Goal: Information Seeking & Learning: Find contact information

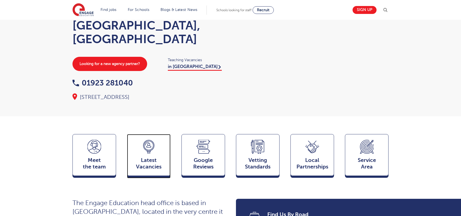
click at [151, 142] on div "Latest Vacancies Jobs" at bounding box center [149, 155] width 44 height 42
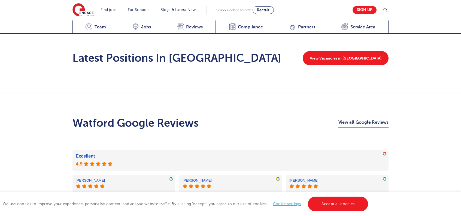
scroll to position [945, 0]
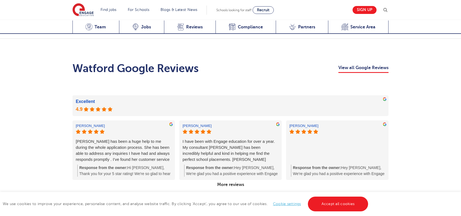
click at [237, 180] on link "More reviews" at bounding box center [230, 184] width 31 height 9
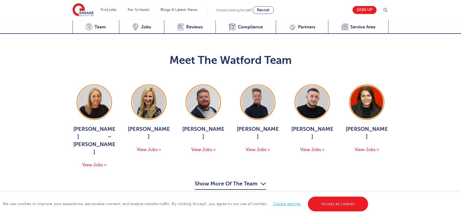
scroll to position [564, 0]
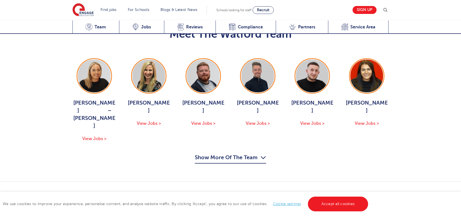
click at [226, 135] on div "Meet The Watford Team Hadleigh Thomas – Moore View Jobs > Bridget Hicks View Jo…" at bounding box center [230, 92] width 461 height 179
click at [226, 153] on button "Show More Of The Team" at bounding box center [230, 158] width 71 height 10
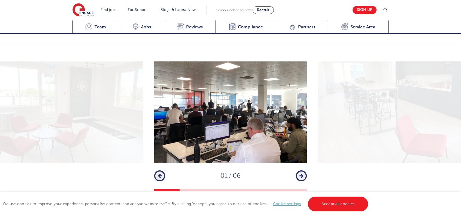
scroll to position [1109, 0]
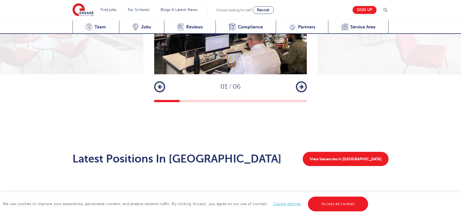
click at [305, 81] on button "Next" at bounding box center [301, 86] width 11 height 11
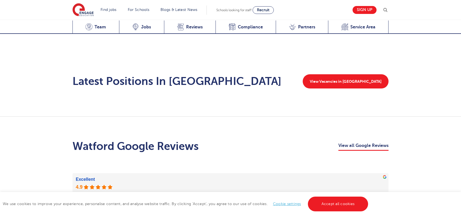
scroll to position [1190, 0]
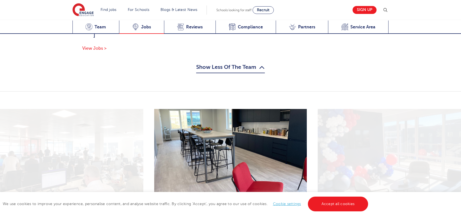
click at [146, 26] on span "Jobs" at bounding box center [146, 26] width 10 height 5
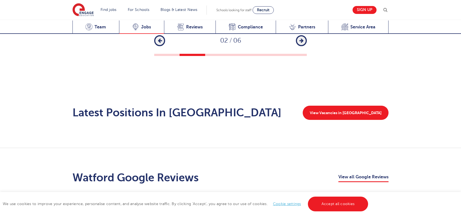
scroll to position [1209, 0]
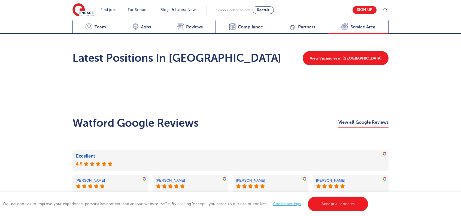
click at [356, 27] on span "Service Area" at bounding box center [362, 26] width 25 height 5
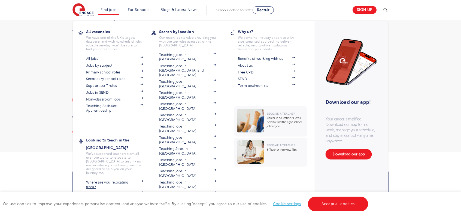
scroll to position [27, 0]
click at [173, 202] on link "View all locations" at bounding box center [187, 204] width 57 height 4
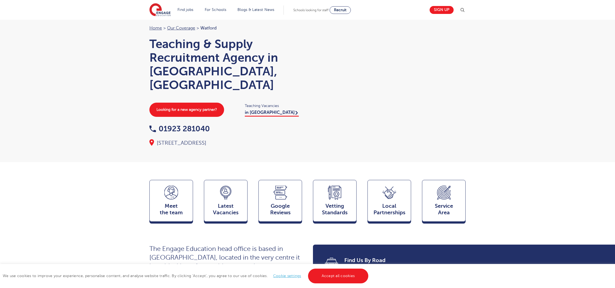
scroll to position [0, 0]
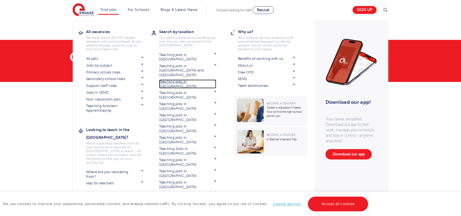
click at [183, 79] on link "Teaching jobs in [GEOGRAPHIC_DATA]" at bounding box center [187, 83] width 57 height 9
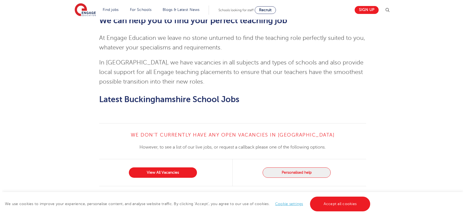
scroll to position [654, 0]
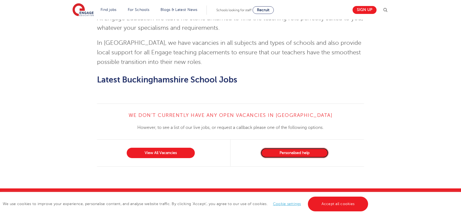
click at [290, 147] on button "Personalised help" at bounding box center [295, 152] width 68 height 10
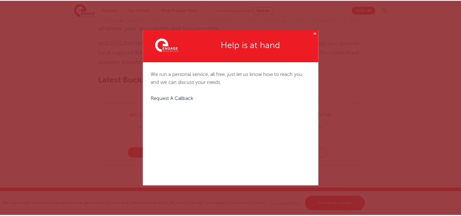
scroll to position [0, 0]
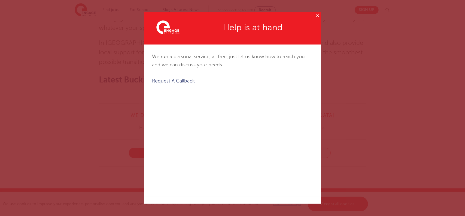
click at [318, 16] on button "✕" at bounding box center [318, 15] width 7 height 7
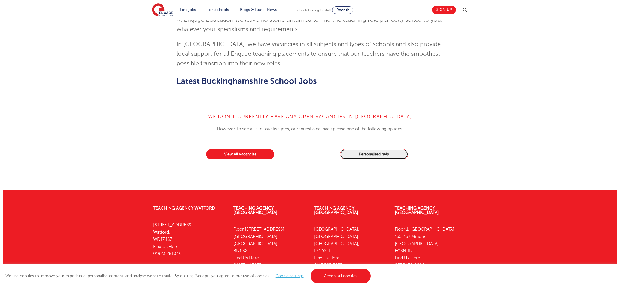
scroll to position [670, 0]
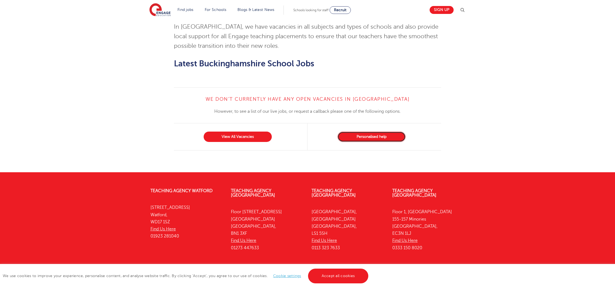
click at [379, 131] on button "Personalised help" at bounding box center [371, 136] width 68 height 10
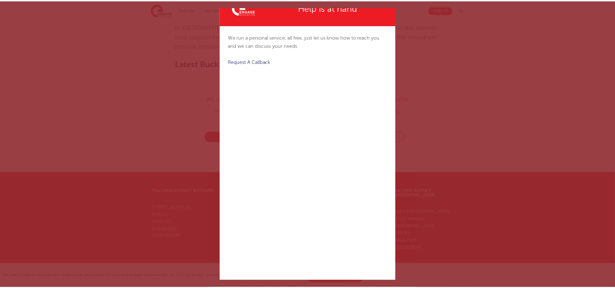
scroll to position [2, 0]
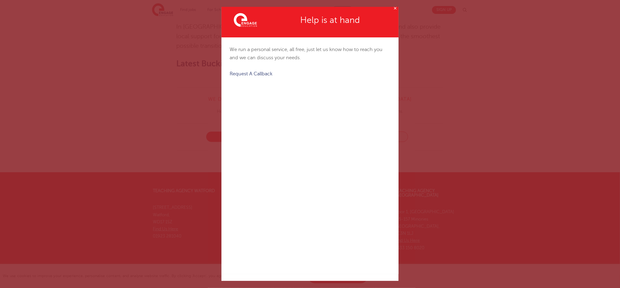
click at [392, 10] on button "✕" at bounding box center [395, 8] width 7 height 7
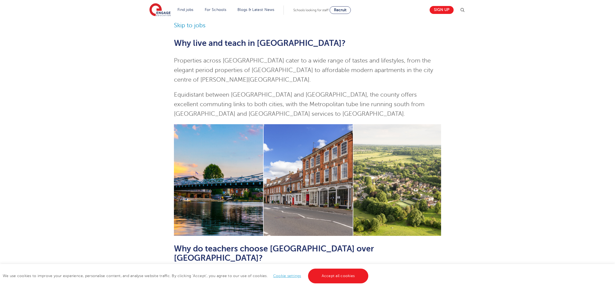
scroll to position [0, 0]
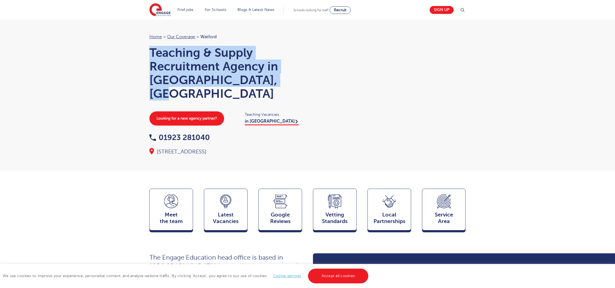
drag, startPoint x: 152, startPoint y: 46, endPoint x: 288, endPoint y: 80, distance: 140.6
click at [288, 80] on h1 "Teaching & Supply Recruitment Agency in [GEOGRAPHIC_DATA], [GEOGRAPHIC_DATA]" at bounding box center [225, 73] width 153 height 55
copy h1 "Teaching & Supply Recruitment Agency in [GEOGRAPHIC_DATA], [GEOGRAPHIC_DATA]"
click at [243, 78] on h1 "Teaching & Supply Recruitment Agency in [GEOGRAPHIC_DATA], [GEOGRAPHIC_DATA]" at bounding box center [225, 73] width 153 height 55
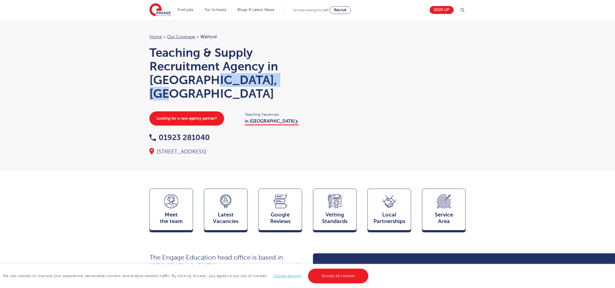
click at [243, 78] on h1 "Teaching & Supply Recruitment Agency in [GEOGRAPHIC_DATA], [GEOGRAPHIC_DATA]" at bounding box center [225, 73] width 153 height 55
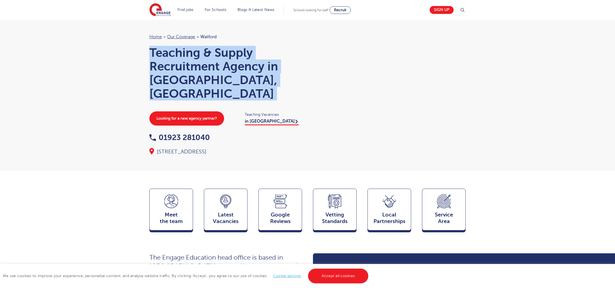
click at [243, 78] on h1 "Teaching & Supply Recruitment Agency in [GEOGRAPHIC_DATA], [GEOGRAPHIC_DATA]" at bounding box center [225, 73] width 153 height 55
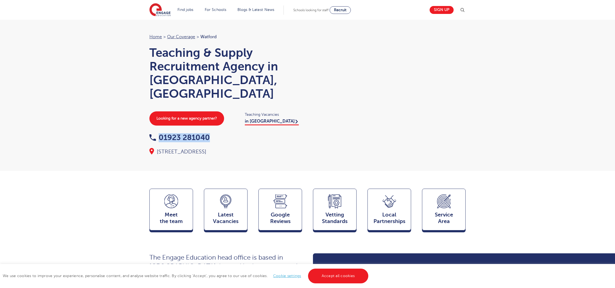
drag, startPoint x: 216, startPoint y: 125, endPoint x: 153, endPoint y: 124, distance: 62.7
click at [153, 134] on div "01923 281040" at bounding box center [225, 138] width 153 height 8
copy link "01923 281040"
click at [348, 271] on link "Accept all cookies" at bounding box center [338, 275] width 61 height 15
